Goal: Navigation & Orientation: Find specific page/section

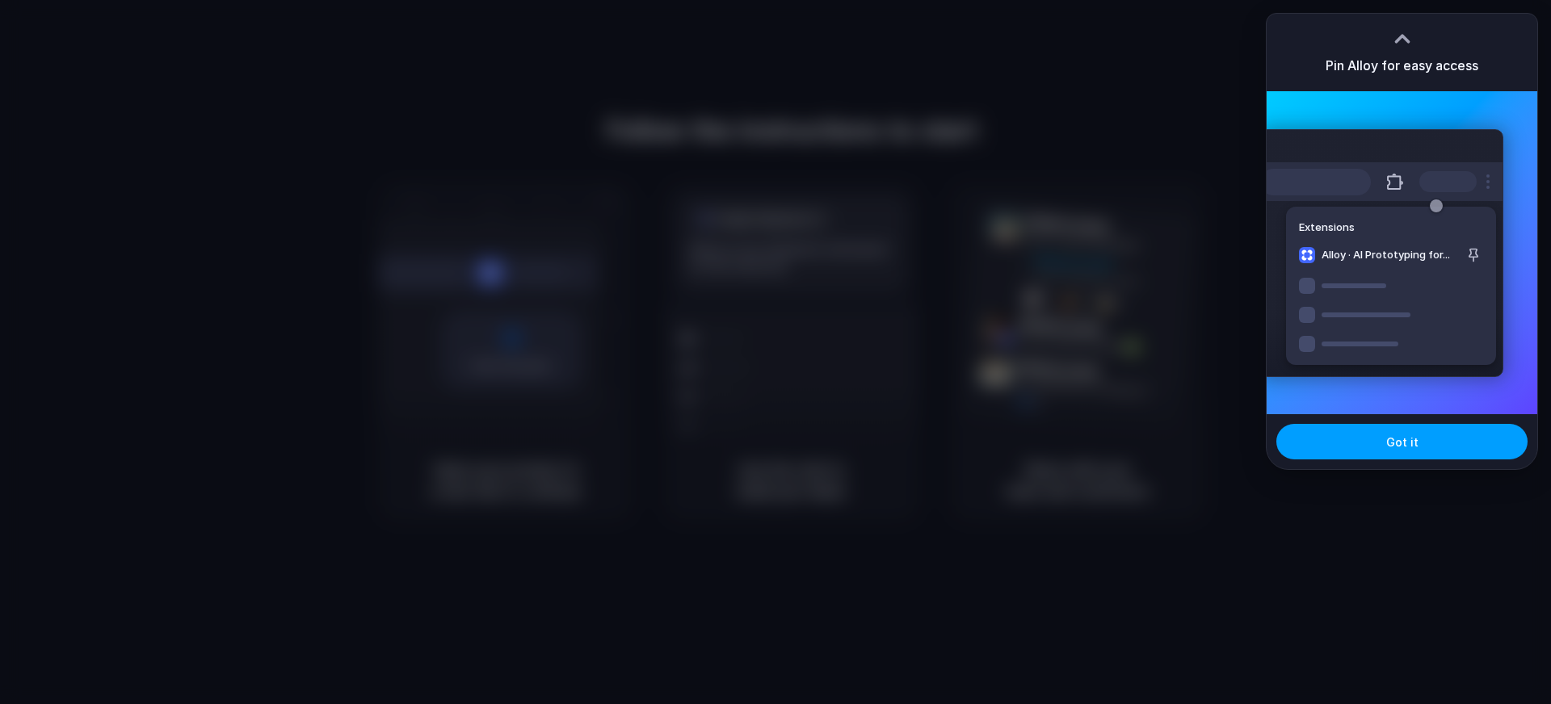
click at [1419, 433] on button "Got it" at bounding box center [1401, 442] width 251 height 36
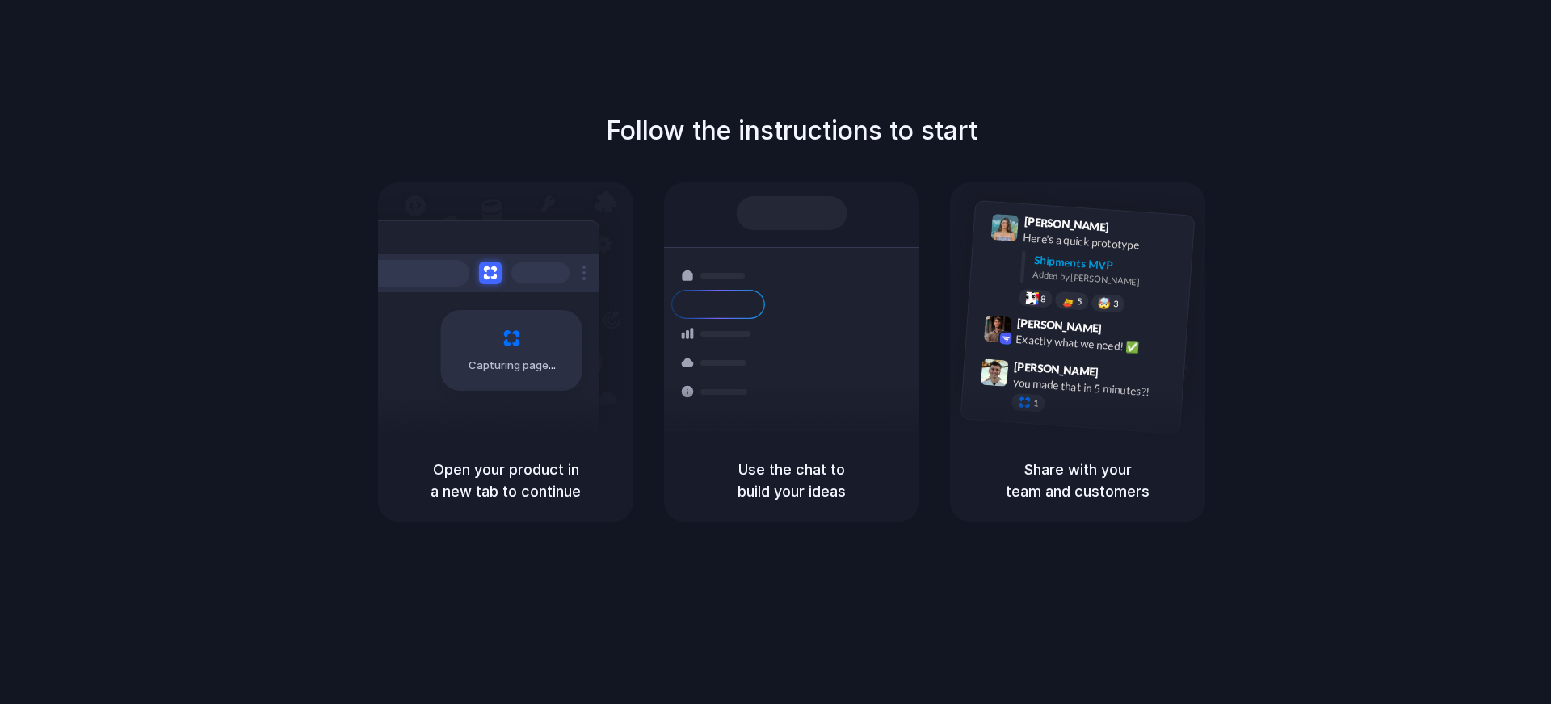
click at [1420, 113] on div "Follow the instructions to start Capturing page Open your product in a new tab …" at bounding box center [791, 316] width 1551 height 410
click at [776, 352] on div at bounding box center [776, 352] width 0 height 0
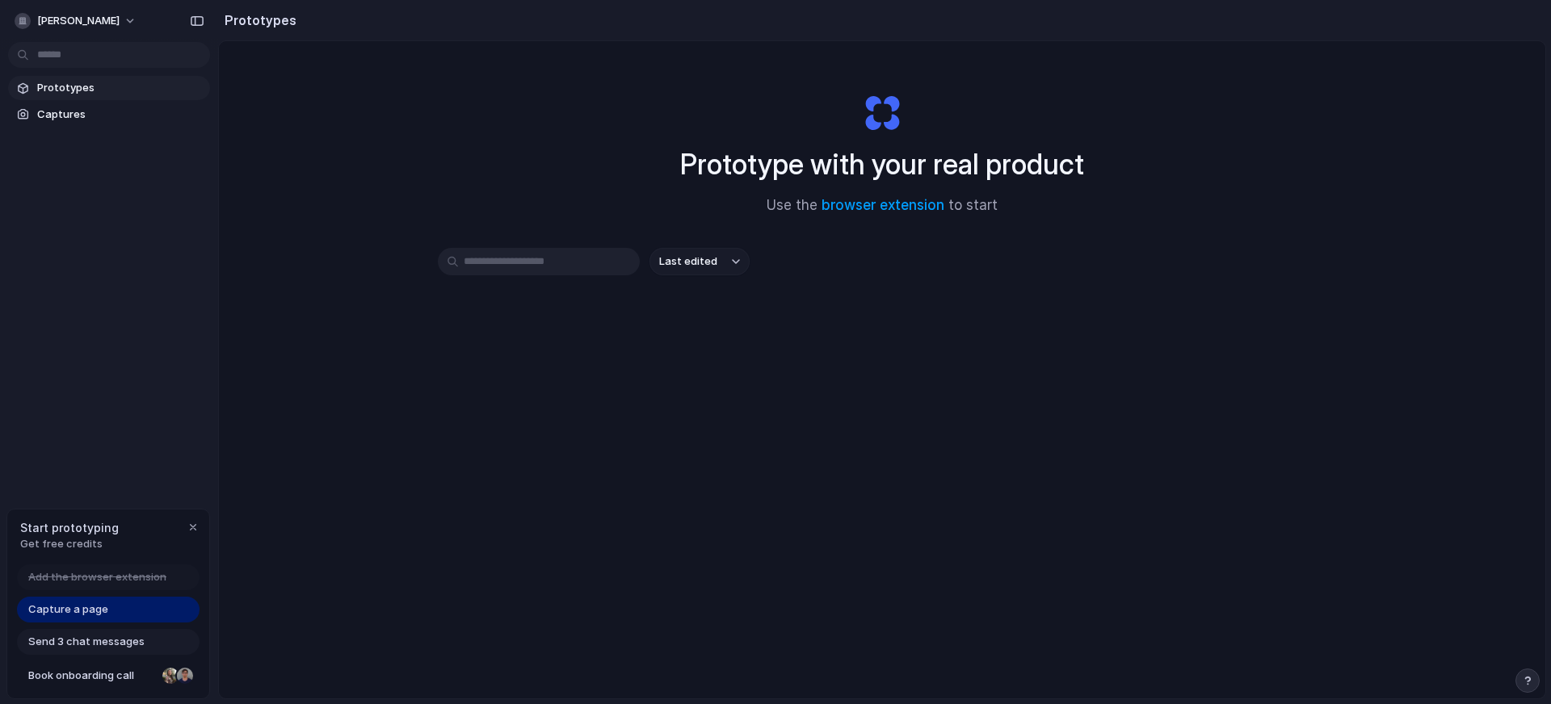
click at [691, 262] on span "Last edited" at bounding box center [688, 262] width 58 height 16
click at [691, 262] on div "Last edited Last created Alphabetical" at bounding box center [775, 352] width 1551 height 704
click at [193, 527] on div "button" at bounding box center [193, 527] width 13 height 13
click at [545, 215] on div "Prototype with your real product Use the browser extension to start Last edited" at bounding box center [882, 412] width 1326 height 743
click at [138, 22] on button "mahesh-chauhan" at bounding box center [76, 21] width 137 height 26
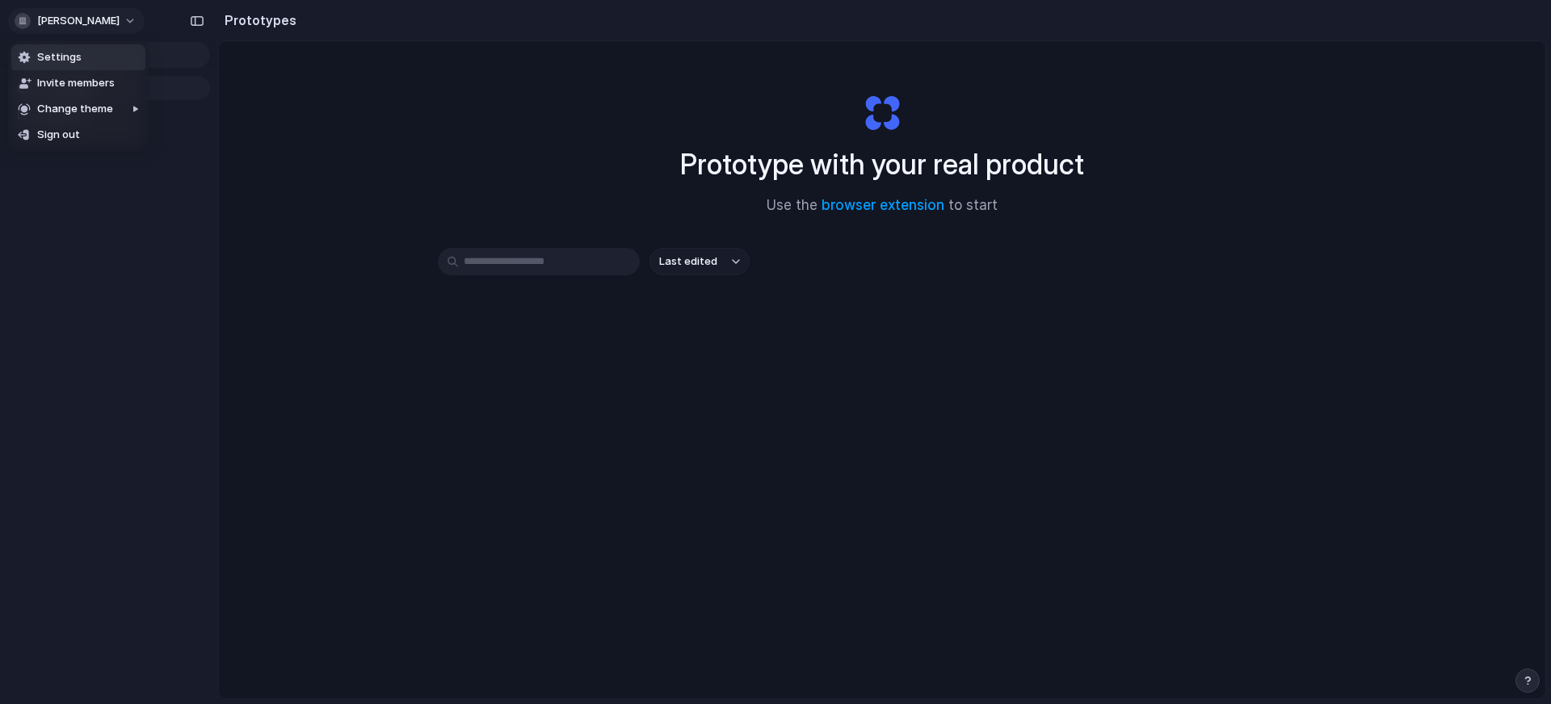
click at [138, 22] on div "Settings Invite members Change theme Sign out" at bounding box center [775, 352] width 1551 height 704
